Goal: Information Seeking & Learning: Learn about a topic

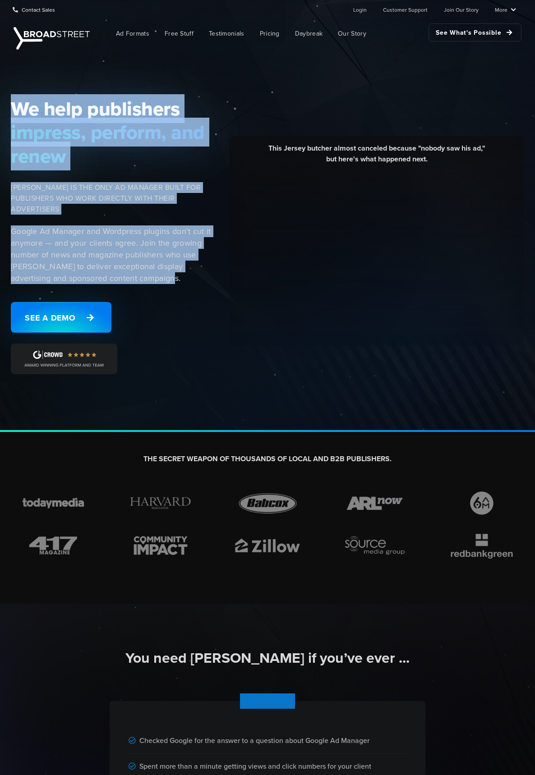
drag, startPoint x: 160, startPoint y: 283, endPoint x: 18, endPoint y: 92, distance: 237.5
click at [18, 92] on div "We help publishers impress, perform, and renew [PERSON_NAME] IS THE ONLY AD MAN…" at bounding box center [267, 242] width 535 height 380
click at [103, 219] on div "We help publishers impress, perform, and renew [PERSON_NAME] IS THE ONLY AD MAN…" at bounding box center [114, 241] width 218 height 288
drag, startPoint x: 154, startPoint y: 277, endPoint x: 10, endPoint y: 89, distance: 237.0
click at [10, 89] on div "We help publishers impress, perform, and renew [PERSON_NAME] IS THE ONLY AD MAN…" at bounding box center [267, 242] width 535 height 380
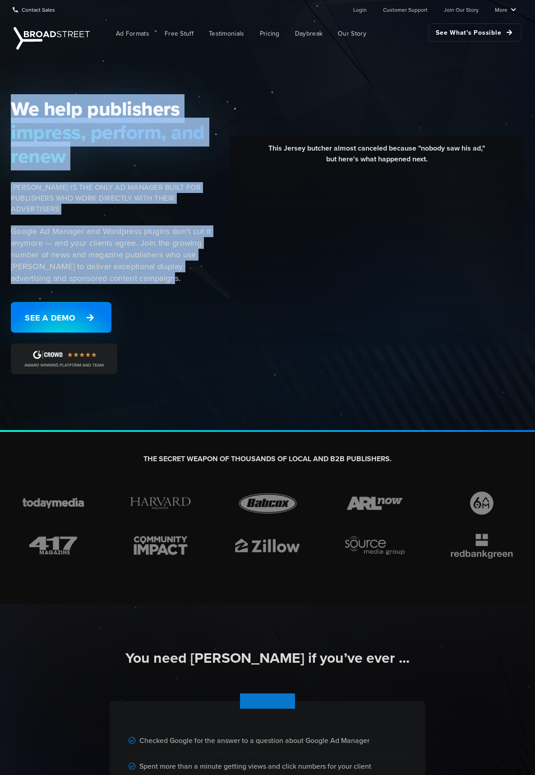
click at [11, 91] on div "We help publishers impress, perform, and renew [PERSON_NAME] IS THE ONLY AD MAN…" at bounding box center [267, 242] width 535 height 380
drag, startPoint x: 11, startPoint y: 91, endPoint x: 174, endPoint y: 286, distance: 254.2
click at [174, 286] on div "We help publishers impress, perform, and renew [PERSON_NAME] IS THE ONLY AD MAN…" at bounding box center [267, 242] width 535 height 380
click at [174, 286] on div "We help publishers impress, perform, and renew [PERSON_NAME] IS THE ONLY AD MAN…" at bounding box center [114, 241] width 218 height 288
drag, startPoint x: 167, startPoint y: 276, endPoint x: 10, endPoint y: 94, distance: 240.4
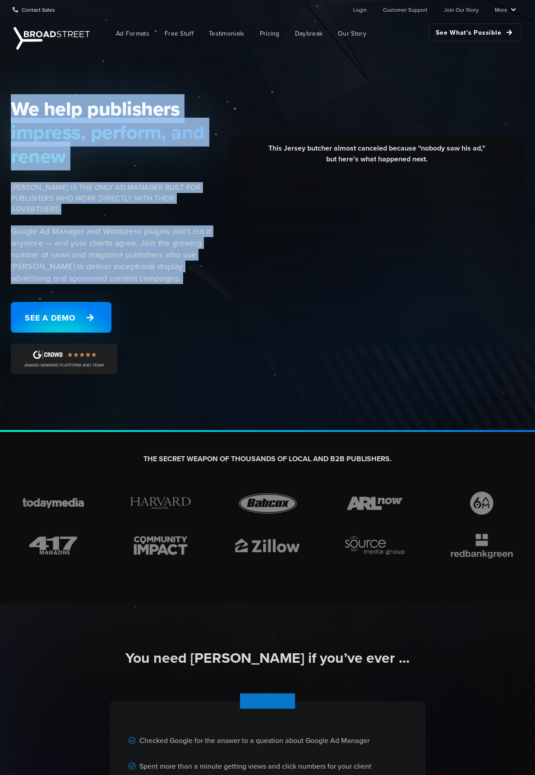
click at [10, 97] on div "We help publishers impress, perform, and renew [PERSON_NAME] IS THE ONLY AD MAN…" at bounding box center [114, 241] width 218 height 288
click at [11, 97] on span "We help publishers" at bounding box center [117, 108] width 213 height 23
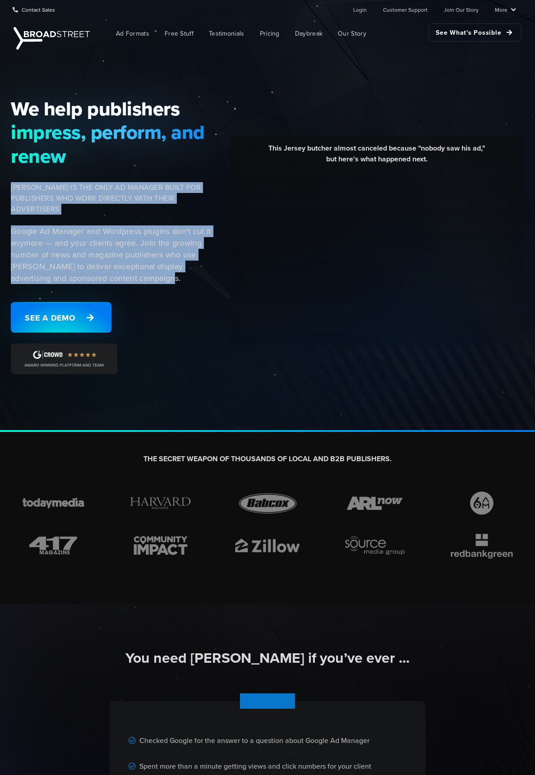
drag, startPoint x: 167, startPoint y: 275, endPoint x: 14, endPoint y: 182, distance: 178.8
click at [14, 182] on div "We help publishers impress, perform, and renew [PERSON_NAME] IS THE ONLY AD MAN…" at bounding box center [114, 241] width 218 height 288
click at [50, 201] on span "[PERSON_NAME] IS THE ONLY AD MANAGER BUILT FOR PUBLISHERS WHO WORK DIRECTLY WIT…" at bounding box center [117, 198] width 213 height 32
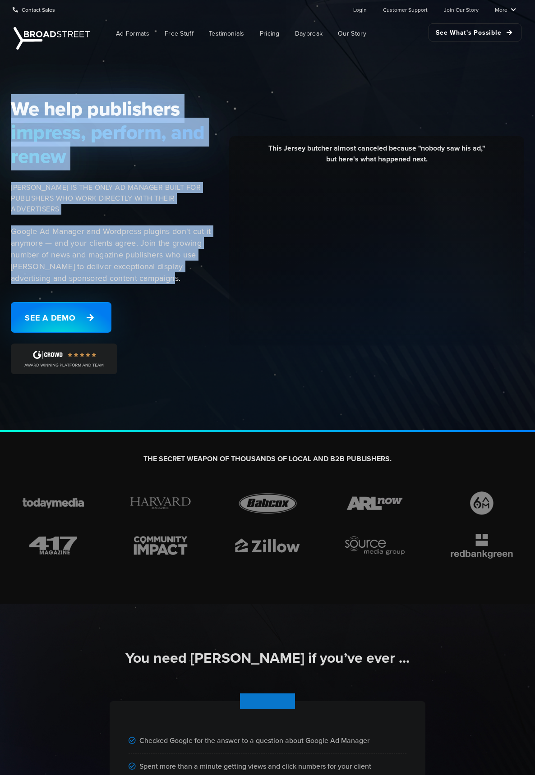
drag, startPoint x: 26, startPoint y: 114, endPoint x: 155, endPoint y: 275, distance: 206.3
click at [154, 274] on div "We help publishers impress, perform, and renew [PERSON_NAME] IS THE ONLY AD MAN…" at bounding box center [114, 241] width 218 height 288
click at [156, 278] on p "Google Ad Manager and Wordpress plugins don't cut it anymore — and your clients…" at bounding box center [117, 254] width 213 height 59
drag, startPoint x: 160, startPoint y: 280, endPoint x: 26, endPoint y: 121, distance: 208.3
click at [12, 106] on div "We help publishers impress, perform, and renew [PERSON_NAME] IS THE ONLY AD MAN…" at bounding box center [114, 241] width 218 height 288
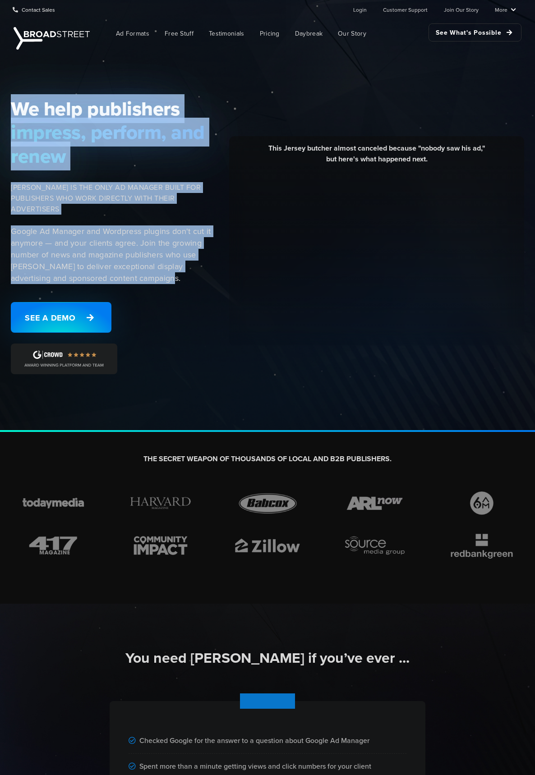
click at [95, 201] on span "[PERSON_NAME] IS THE ONLY AD MANAGER BUILT FOR PUBLISHERS WHO WORK DIRECTLY WIT…" at bounding box center [117, 198] width 213 height 32
